Goal: Task Accomplishment & Management: Use online tool/utility

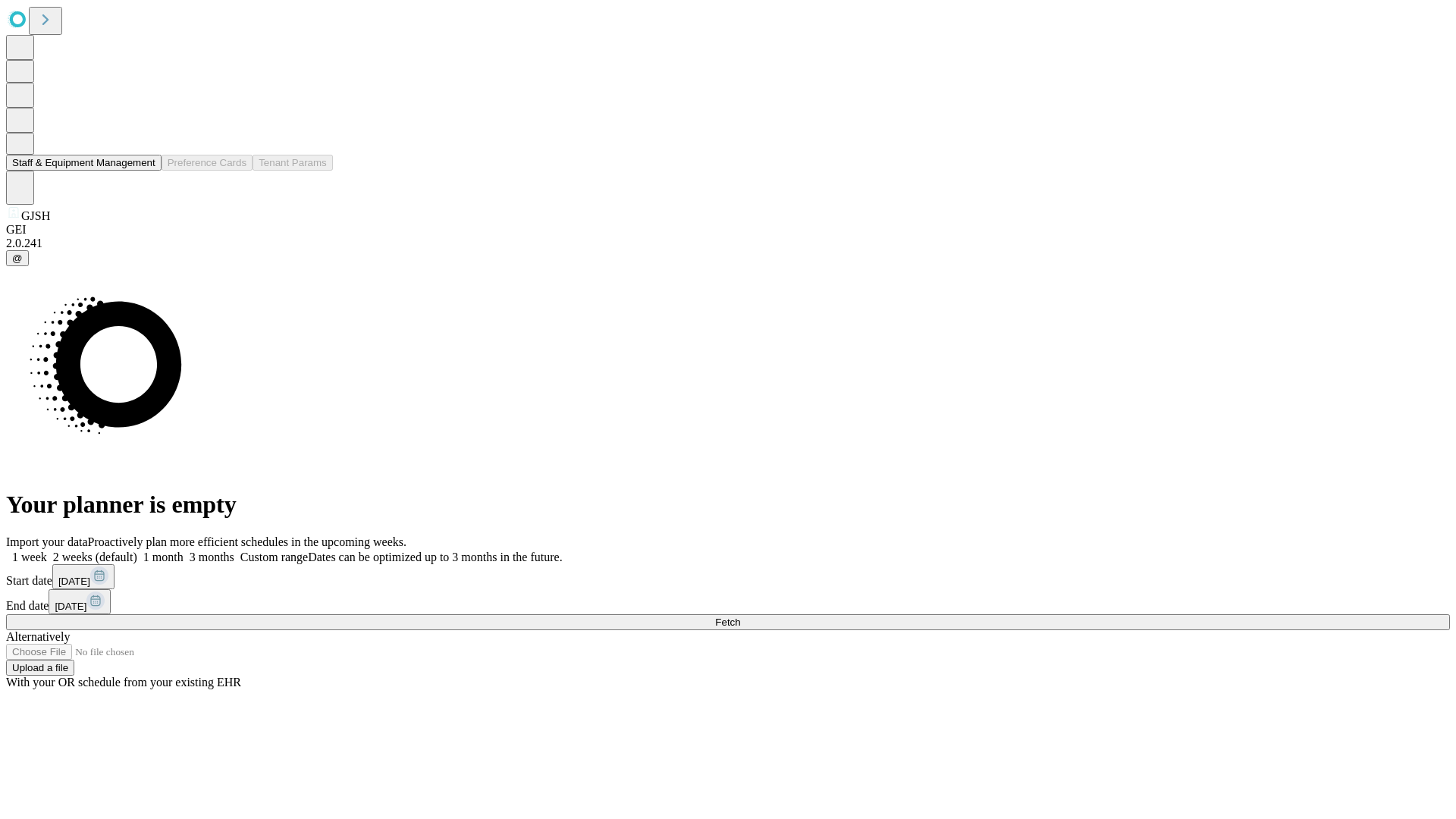
click at [145, 171] on button "Staff & Equipment Management" at bounding box center [83, 163] width 156 height 16
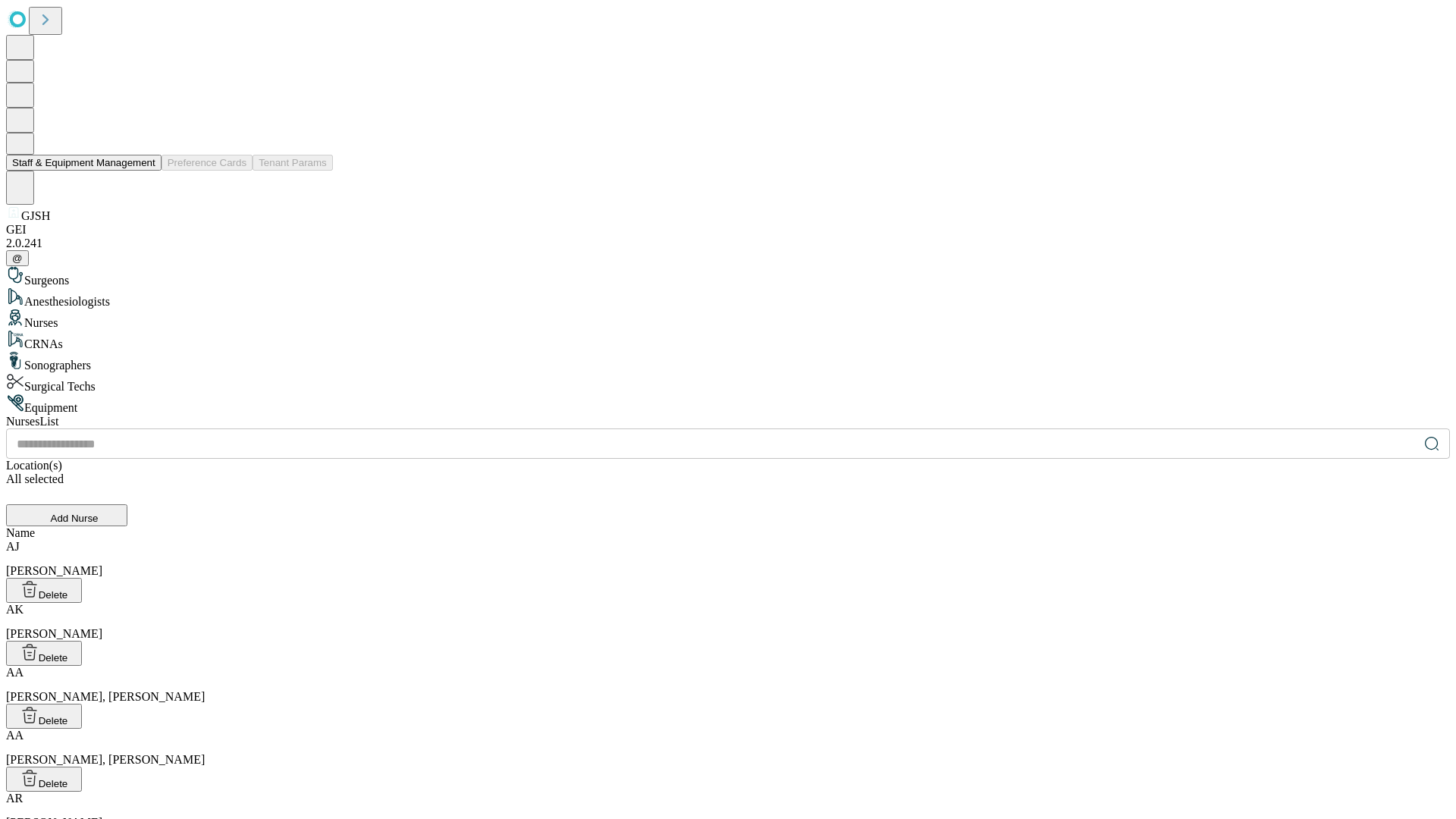
click at [145, 171] on button "Staff & Equipment Management" at bounding box center [83, 163] width 156 height 16
